Goal: Navigation & Orientation: Find specific page/section

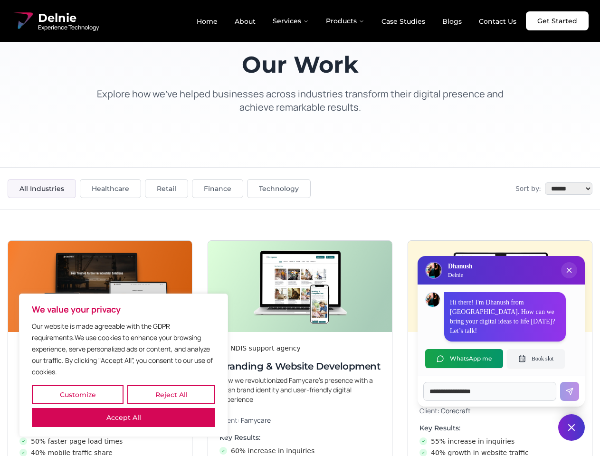
click at [77, 395] on button "Customize" at bounding box center [78, 394] width 92 height 19
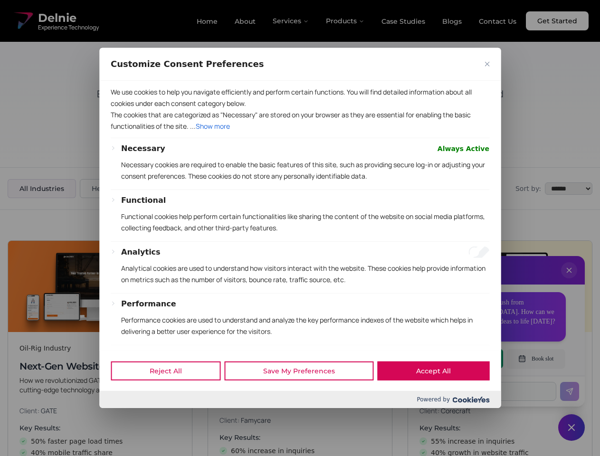
click at [171, 395] on div at bounding box center [300, 228] width 600 height 456
click at [124, 109] on p "We use cookies to help you navigate efficiently and perform certain functions. …" at bounding box center [300, 97] width 379 height 23
click at [300, 228] on div "We use cookies to help you navigate efficiently and perform certain functions. …" at bounding box center [299, 216] width 401 height 270
click at [569, 280] on div at bounding box center [300, 228] width 600 height 456
click at [464, 359] on div "Reject All Save My Preferences Accept All" at bounding box center [299, 371] width 401 height 40
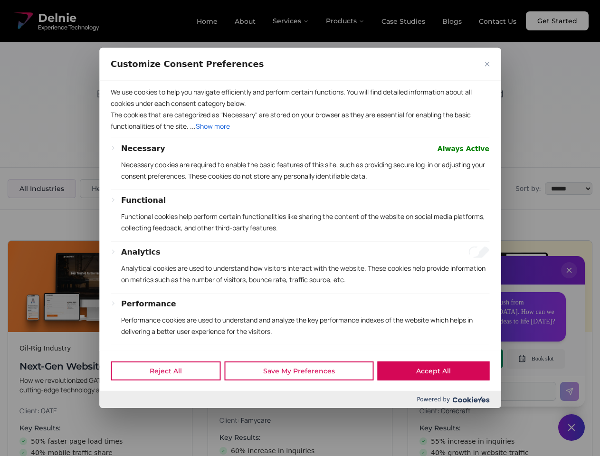
click at [536, 359] on div at bounding box center [300, 228] width 600 height 456
click at [571, 428] on div at bounding box center [300, 228] width 600 height 456
click at [291, 21] on div at bounding box center [300, 228] width 600 height 456
click at [345, 21] on div at bounding box center [300, 228] width 600 height 456
